Goal: Find specific page/section: Find specific page/section

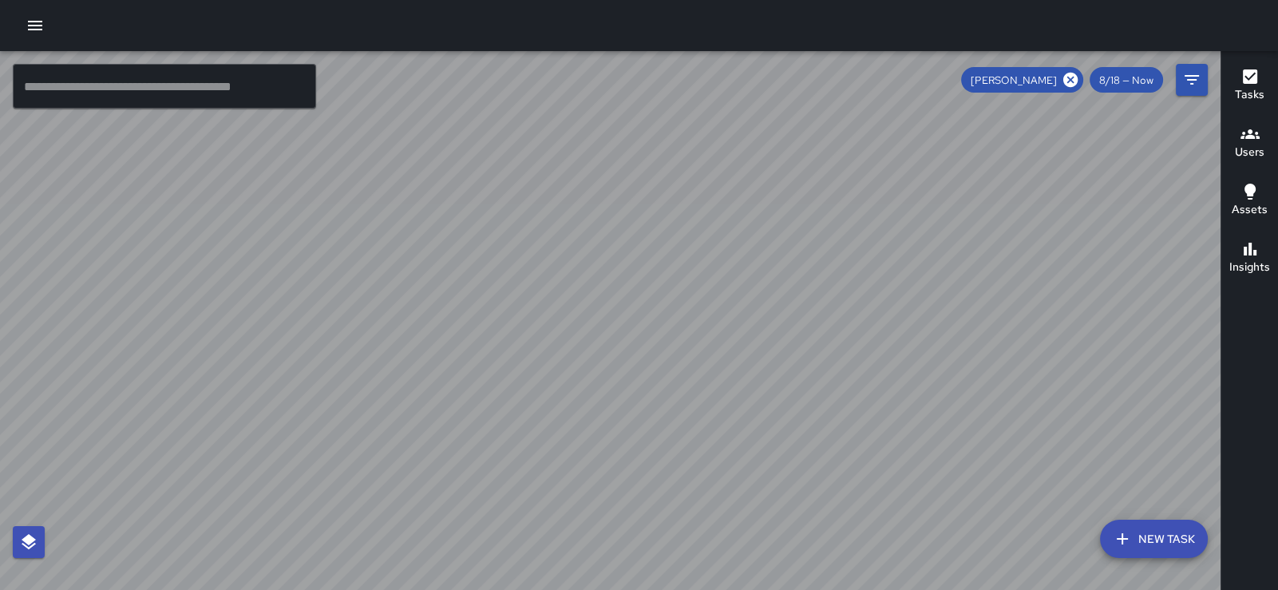
scroll to position [9816, 0]
drag, startPoint x: 868, startPoint y: 179, endPoint x: 733, endPoint y: 144, distance: 140.0
click at [733, 144] on div at bounding box center [610, 320] width 1220 height 539
click at [1062, 80] on icon at bounding box center [1071, 80] width 18 height 18
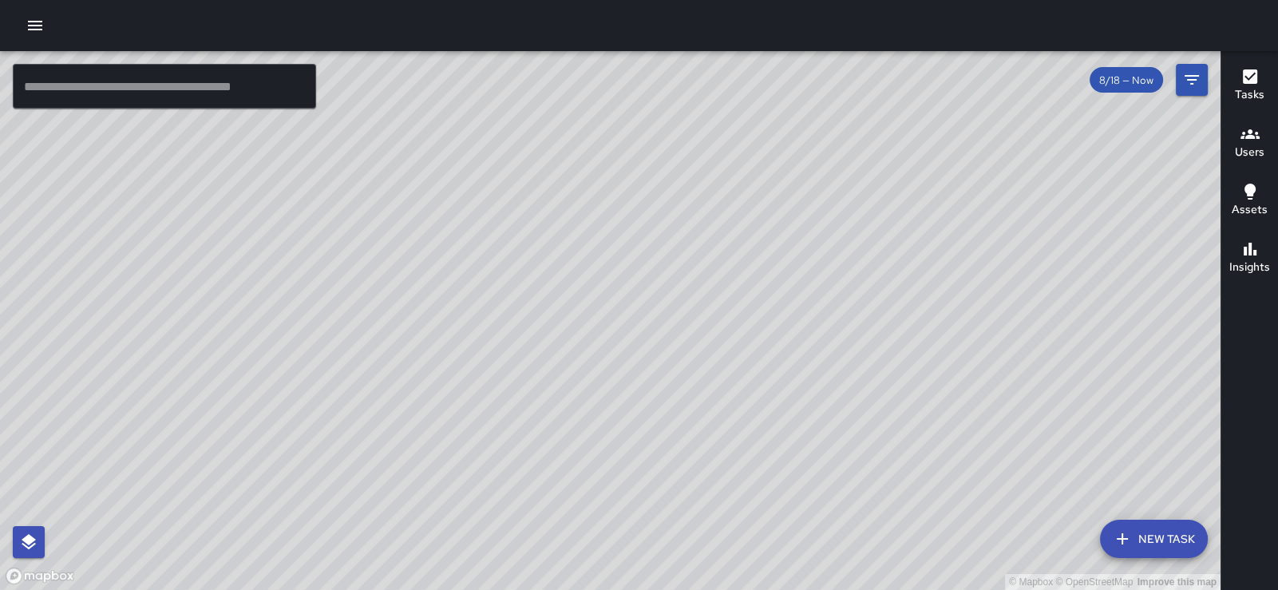
drag, startPoint x: 1034, startPoint y: 227, endPoint x: 736, endPoint y: 231, distance: 297.7
click at [736, 231] on div "© Mapbox © OpenStreetMap Improve this map" at bounding box center [610, 320] width 1220 height 539
drag, startPoint x: 1050, startPoint y: 279, endPoint x: 1050, endPoint y: 205, distance: 73.4
click at [1050, 205] on div "© Mapbox © OpenStreetMap Improve this map" at bounding box center [610, 320] width 1220 height 539
click at [1253, 140] on icon "button" at bounding box center [1249, 134] width 19 height 19
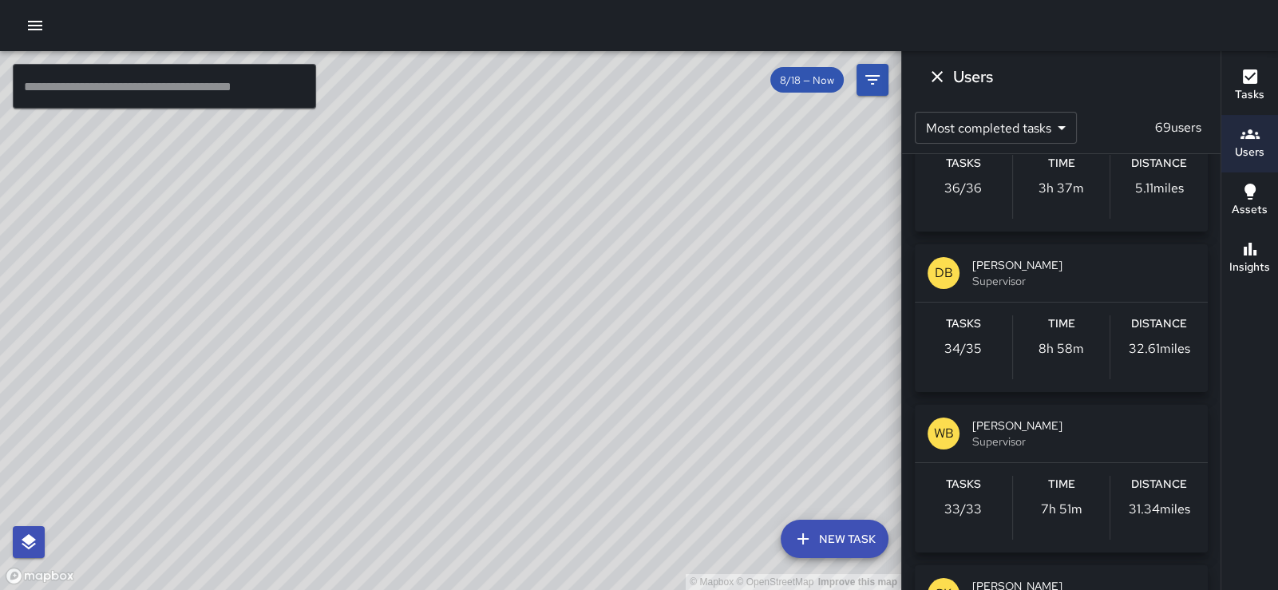
scroll to position [1908, 0]
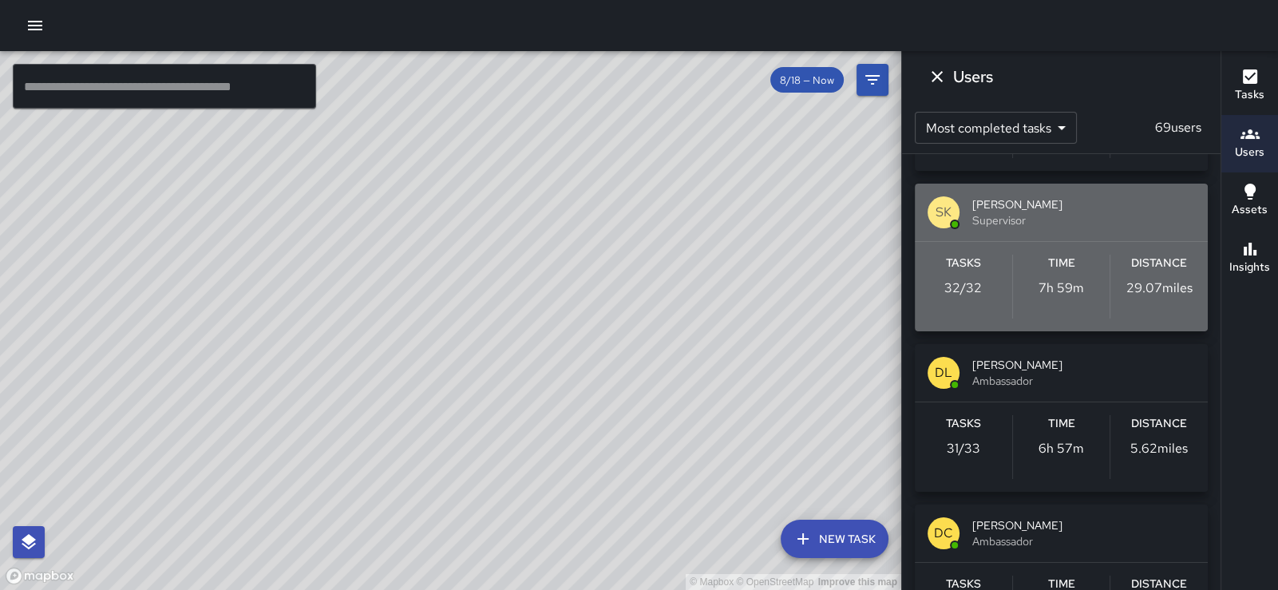
click at [1057, 212] on span "[PERSON_NAME]" at bounding box center [1083, 204] width 223 height 16
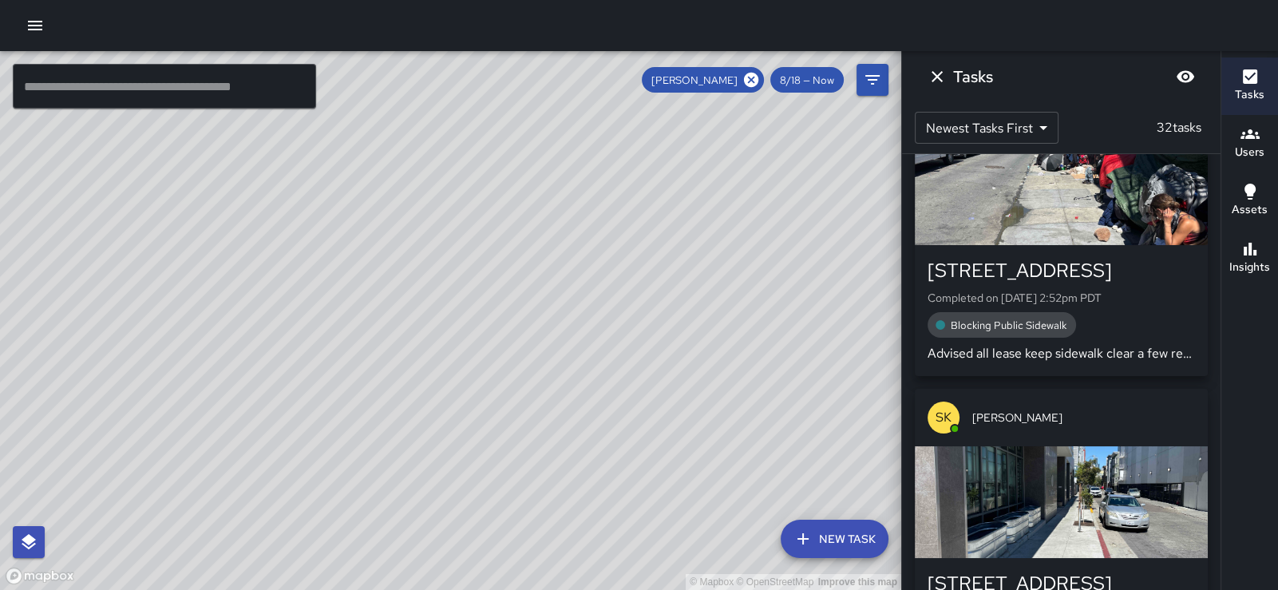
scroll to position [0, 0]
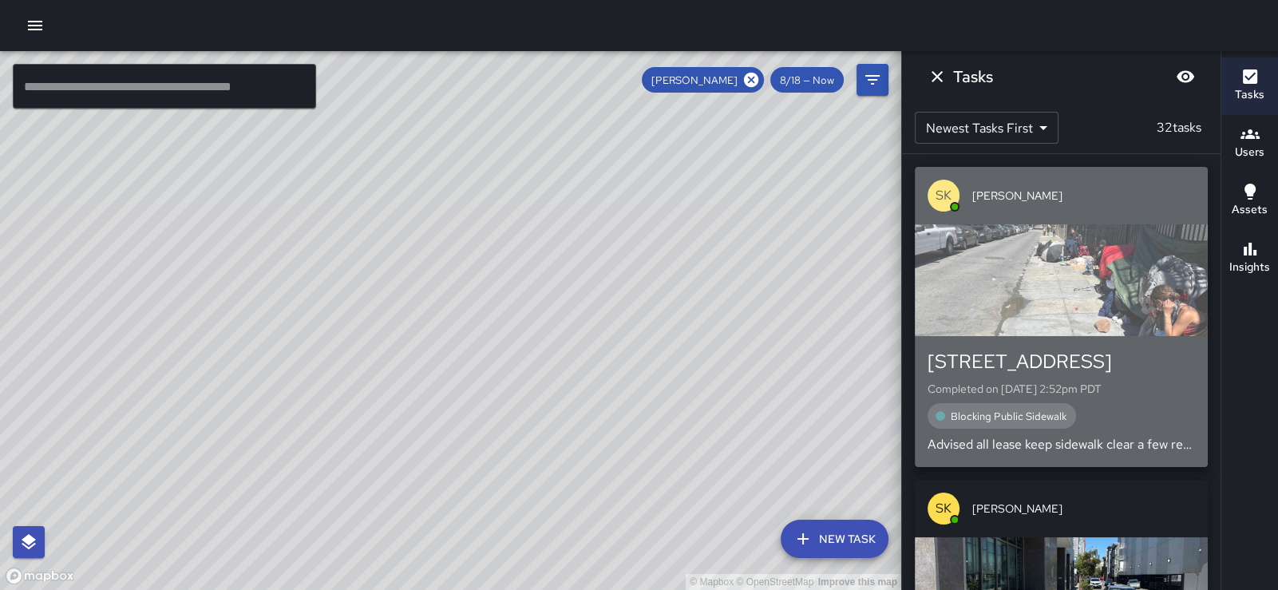
click at [1074, 282] on div "button" at bounding box center [1061, 280] width 293 height 112
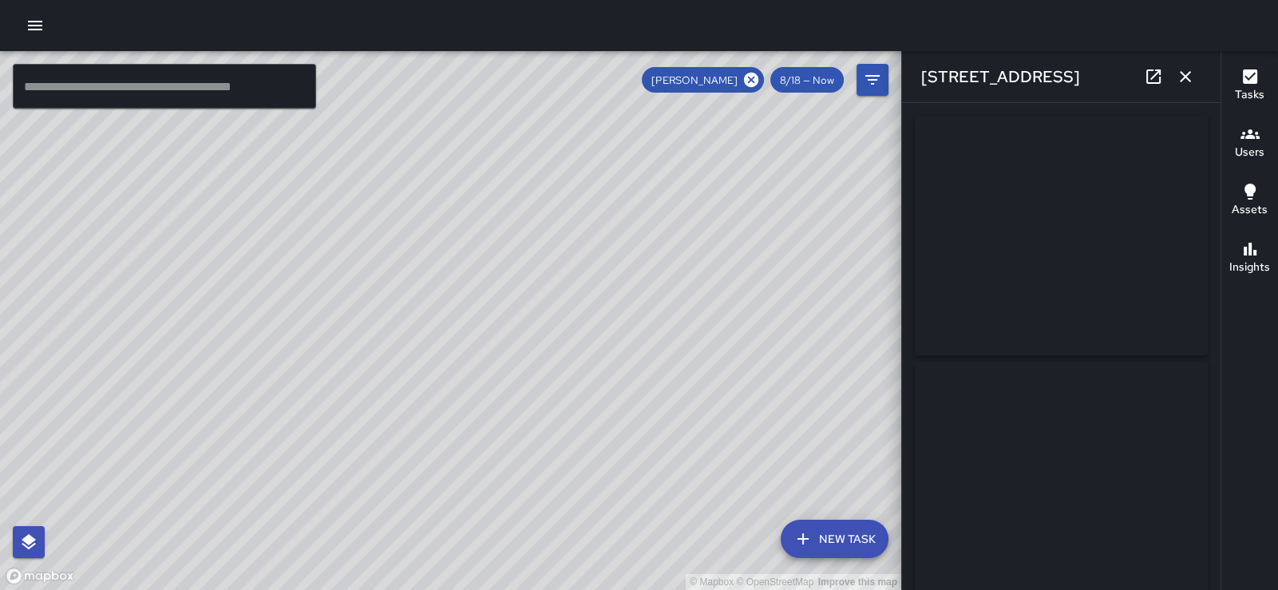
type input "**********"
click at [1058, 279] on img at bounding box center [1061, 235] width 293 height 239
click at [1176, 73] on icon "button" at bounding box center [1185, 76] width 19 height 19
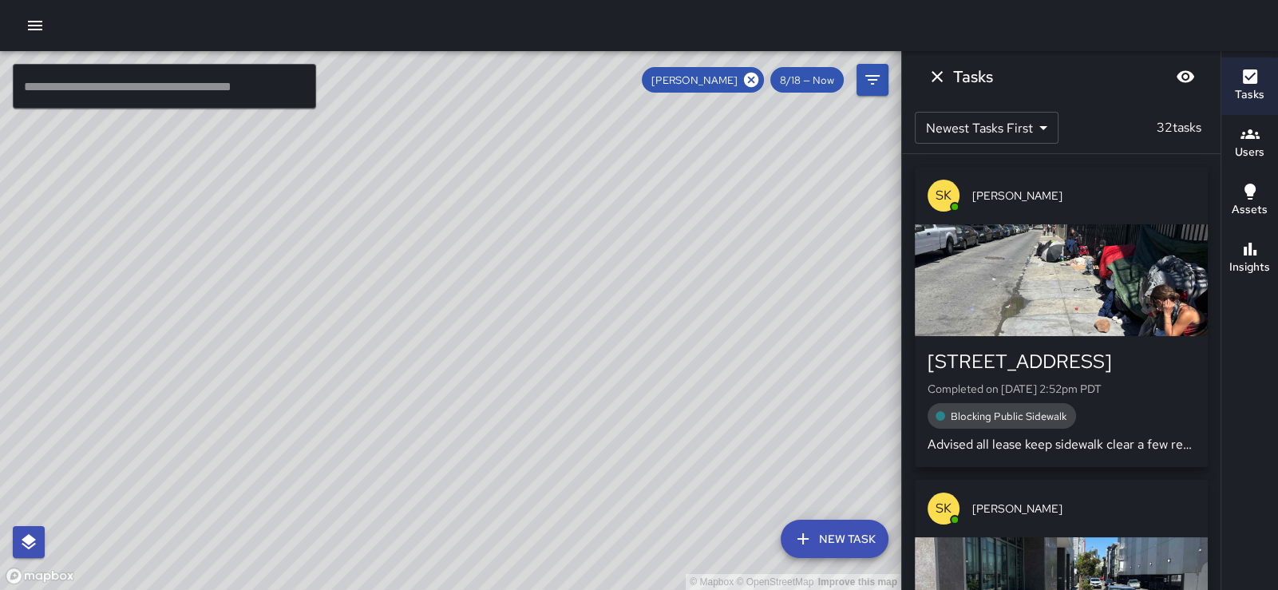
drag, startPoint x: 508, startPoint y: 391, endPoint x: 492, endPoint y: 333, distance: 60.6
click at [492, 333] on div "© Mapbox © OpenStreetMap Improve this map" at bounding box center [450, 320] width 901 height 539
